Goal: Check status: Check status

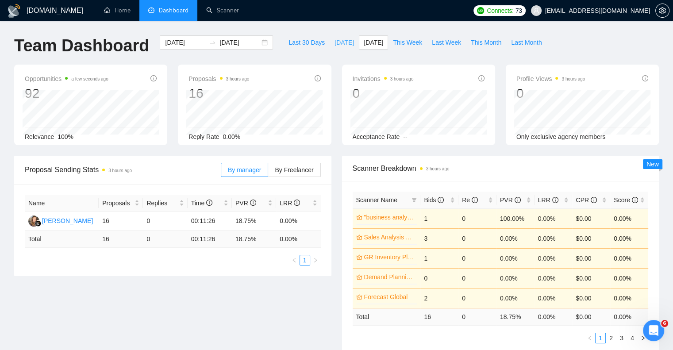
click at [335, 45] on span "[DATE]" at bounding box center [344, 43] width 19 height 10
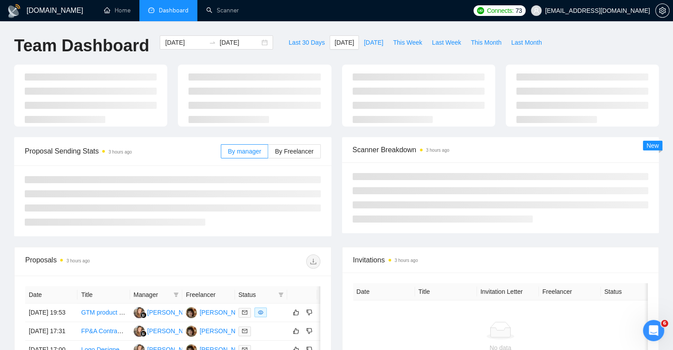
type input "[DATE]"
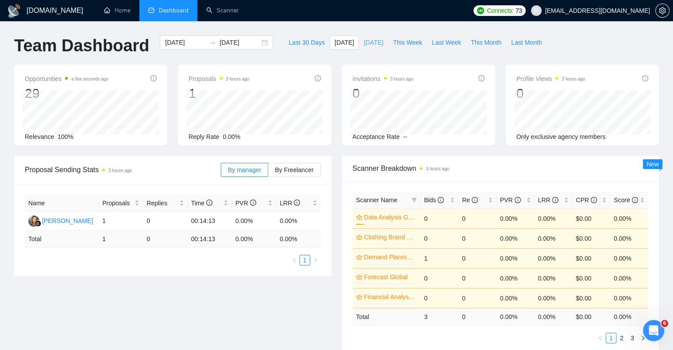
click at [364, 42] on span "[DATE]" at bounding box center [373, 43] width 19 height 10
type input "[DATE]"
